Goal: Task Accomplishment & Management: Use online tool/utility

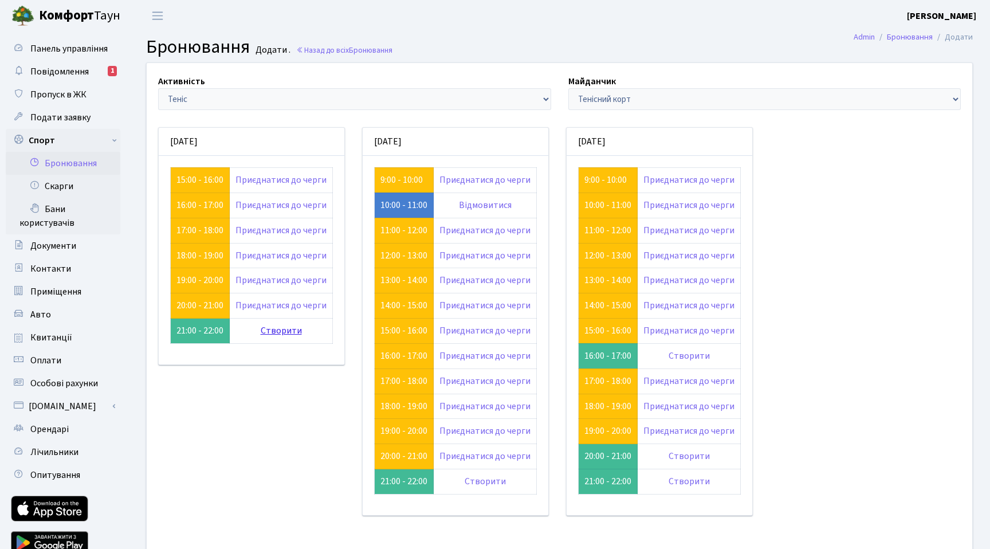
click at [281, 325] on link "Створити" at bounding box center [281, 330] width 41 height 13
